Goal: Information Seeking & Learning: Learn about a topic

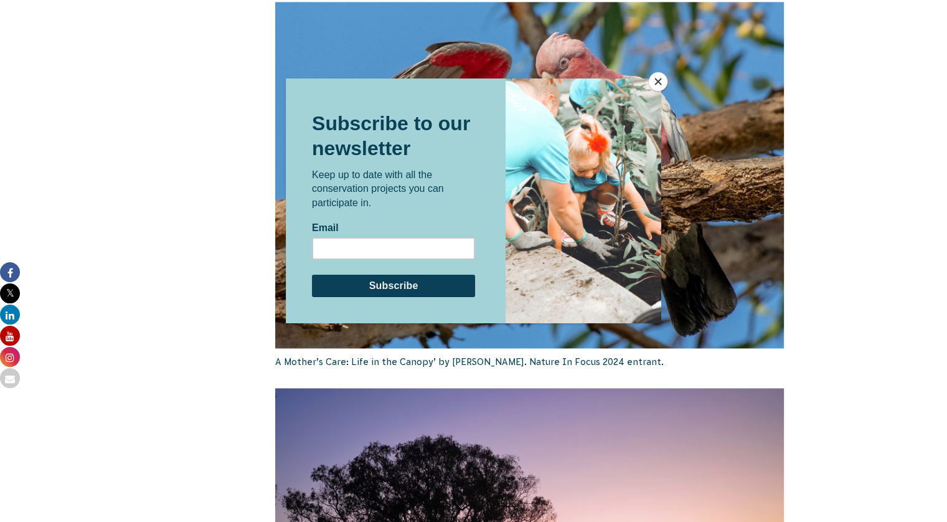
scroll to position [1744, 0]
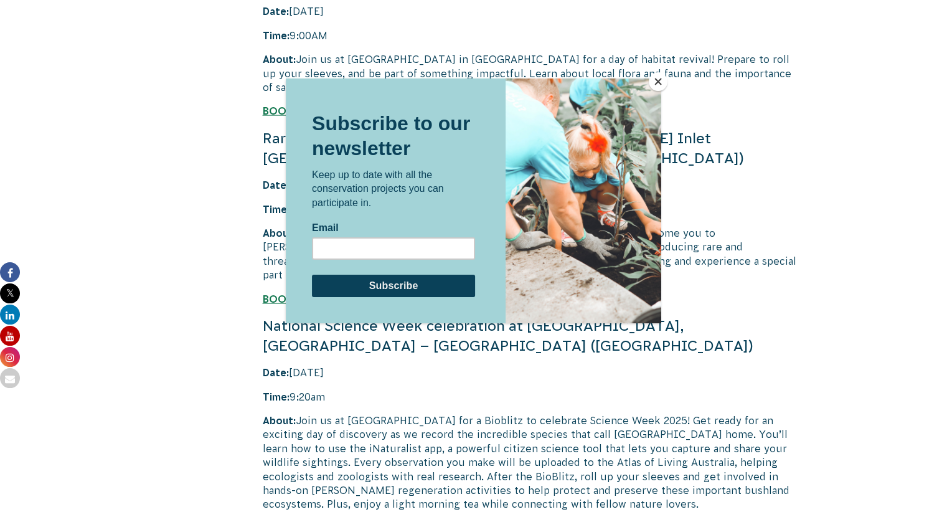
scroll to position [2803, 0]
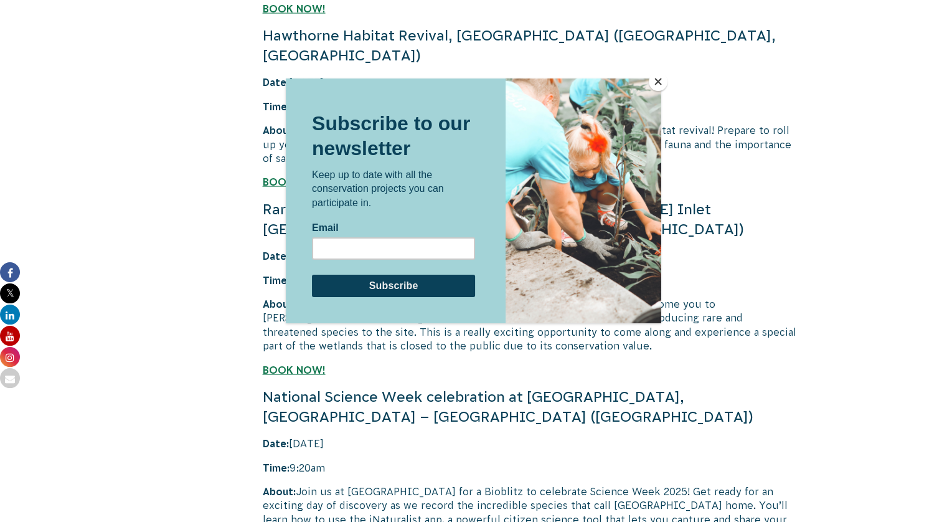
click at [446, 406] on div at bounding box center [474, 281] width 376 height 406
click at [355, 244] on input "Email" at bounding box center [393, 248] width 163 height 22
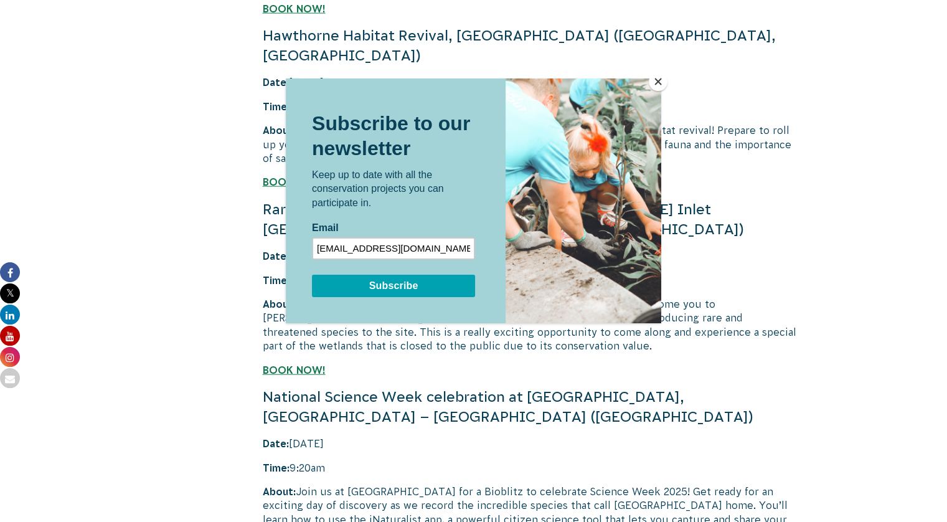
type input "[EMAIL_ADDRESS][DOMAIN_NAME]"
click at [365, 282] on input "Subscribe" at bounding box center [393, 285] width 163 height 22
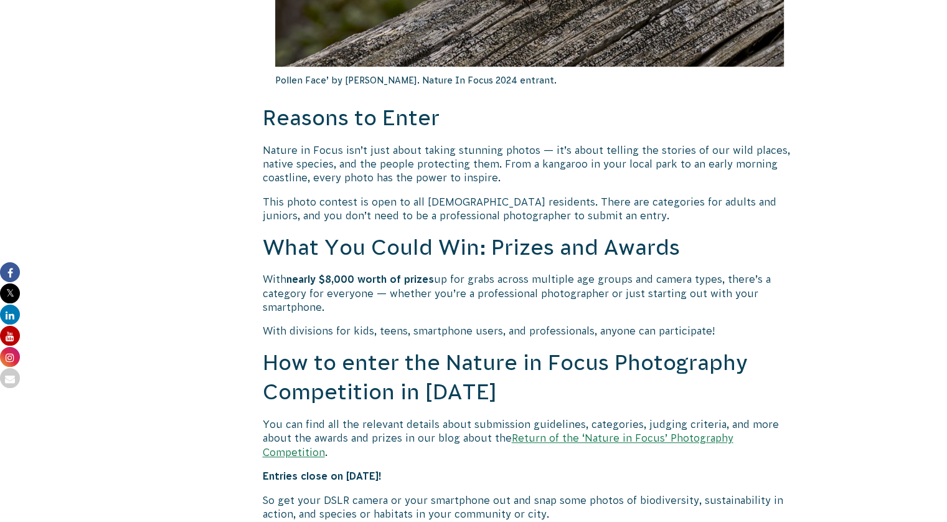
scroll to position [872, 0]
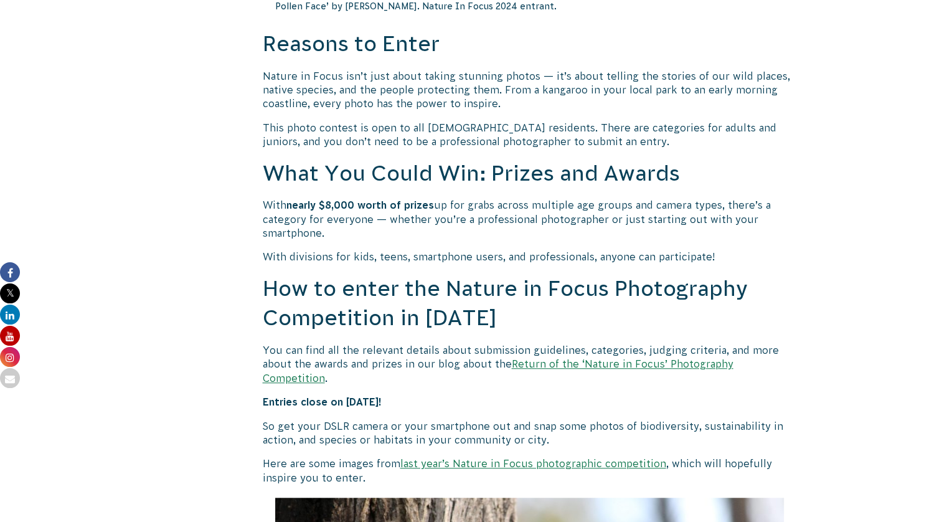
click at [591, 366] on link "Return of the ‘Nature in Focus’ Photography Competition" at bounding box center [498, 370] width 471 height 25
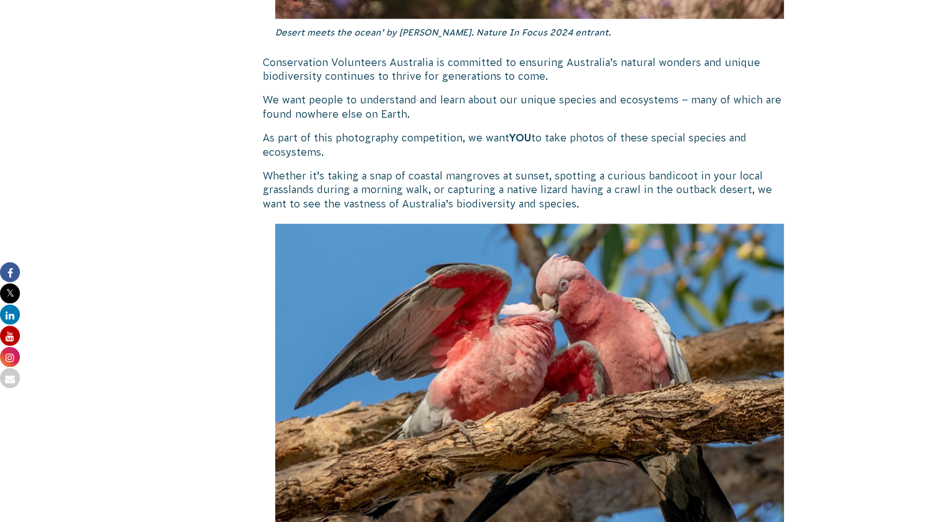
scroll to position [1184, 0]
